Goal: Use online tool/utility

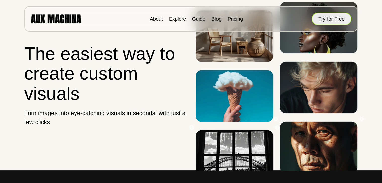
click at [331, 20] on button "Try for Free" at bounding box center [331, 19] width 40 height 13
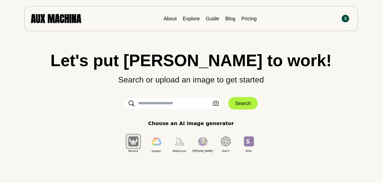
click at [192, 105] on input "text" at bounding box center [173, 103] width 98 height 11
click at [187, 105] on input "text" at bounding box center [173, 103] width 98 height 11
click at [160, 102] on input "text" at bounding box center [173, 103] width 98 height 11
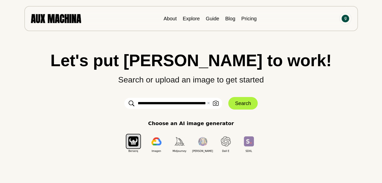
scroll to position [0, 38]
type input "**********"
click at [238, 103] on button "Search" at bounding box center [242, 103] width 29 height 13
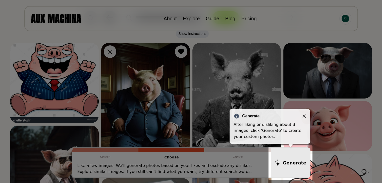
scroll to position [37, 0]
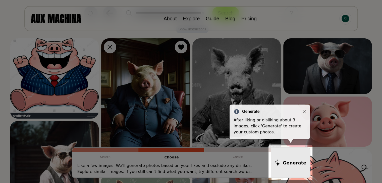
click at [304, 112] on icon "Close" at bounding box center [304, 112] width 4 height 4
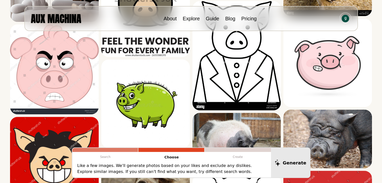
scroll to position [678, 0]
